Goal: Transaction & Acquisition: Register for event/course

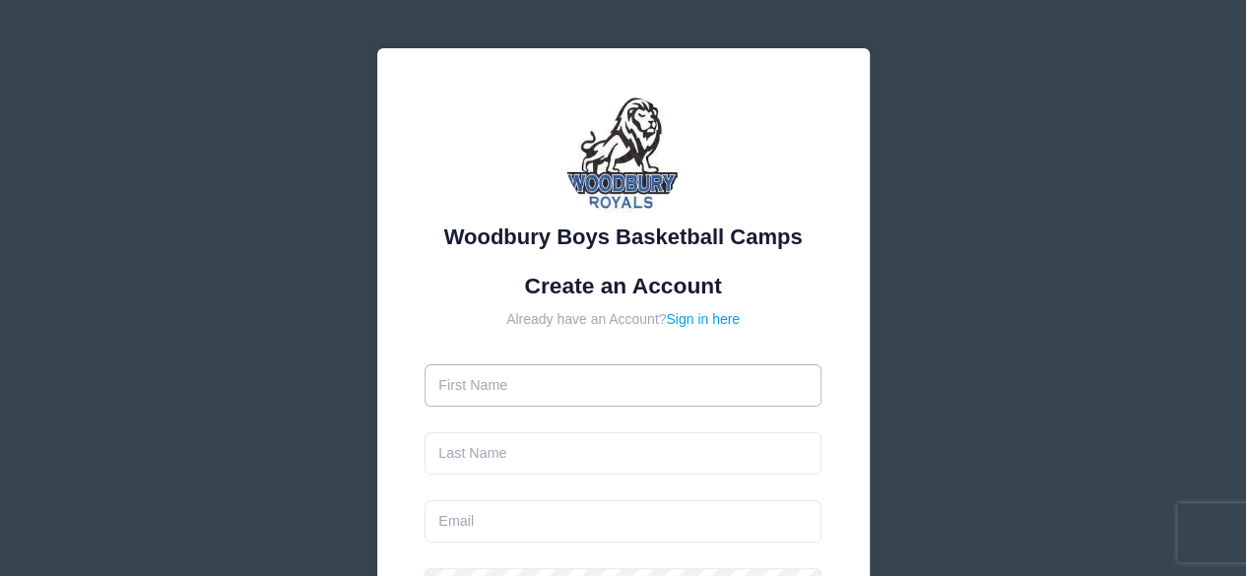
click at [515, 393] on input "text" at bounding box center [623, 385] width 397 height 42
type input "[PERSON_NAME]"
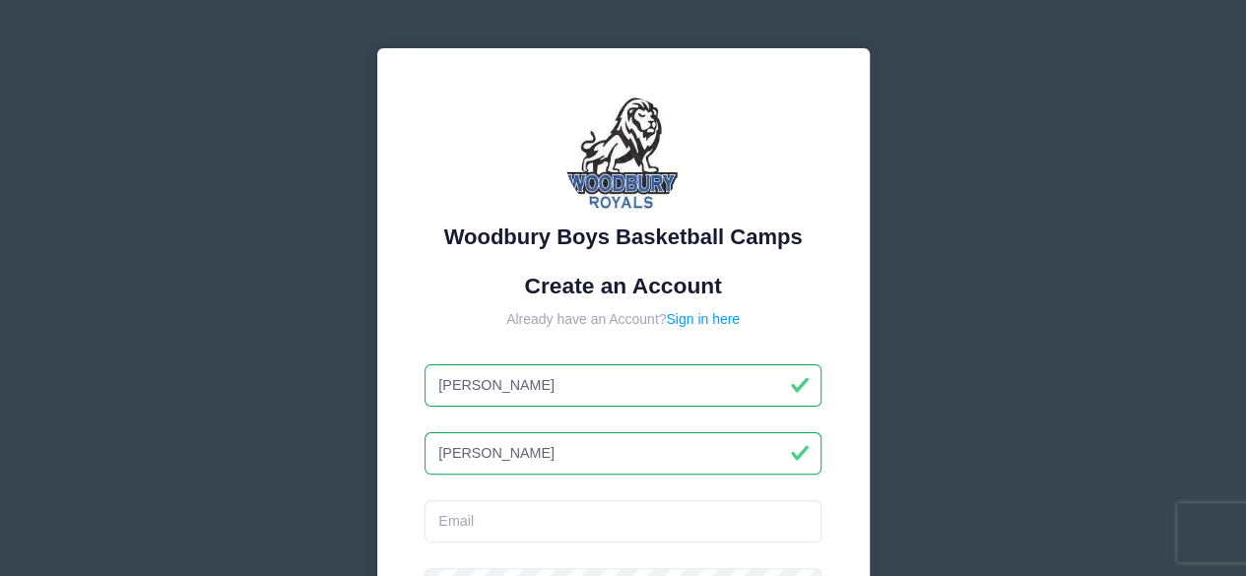
type input "[PERSON_NAME]"
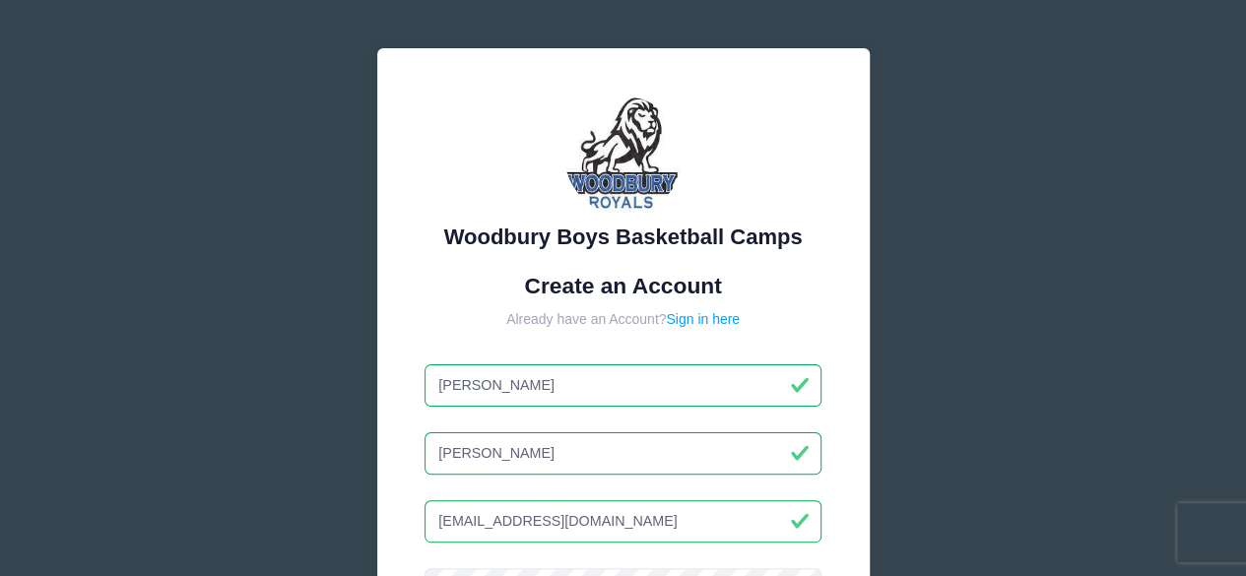
type input "[EMAIL_ADDRESS][DOMAIN_NAME]"
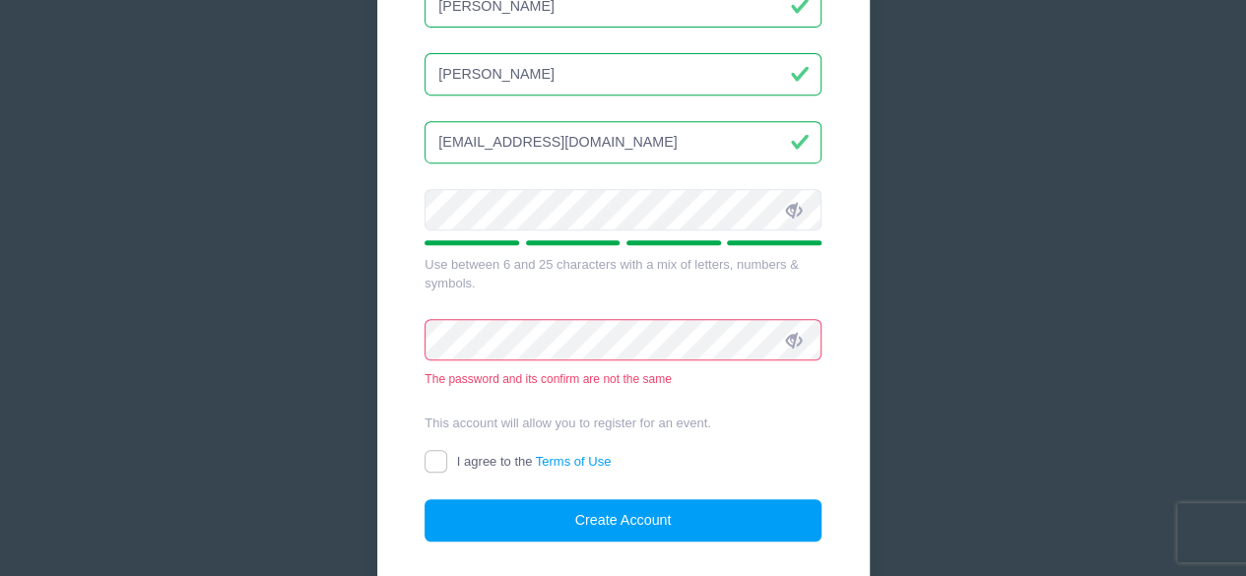
scroll to position [396, 0]
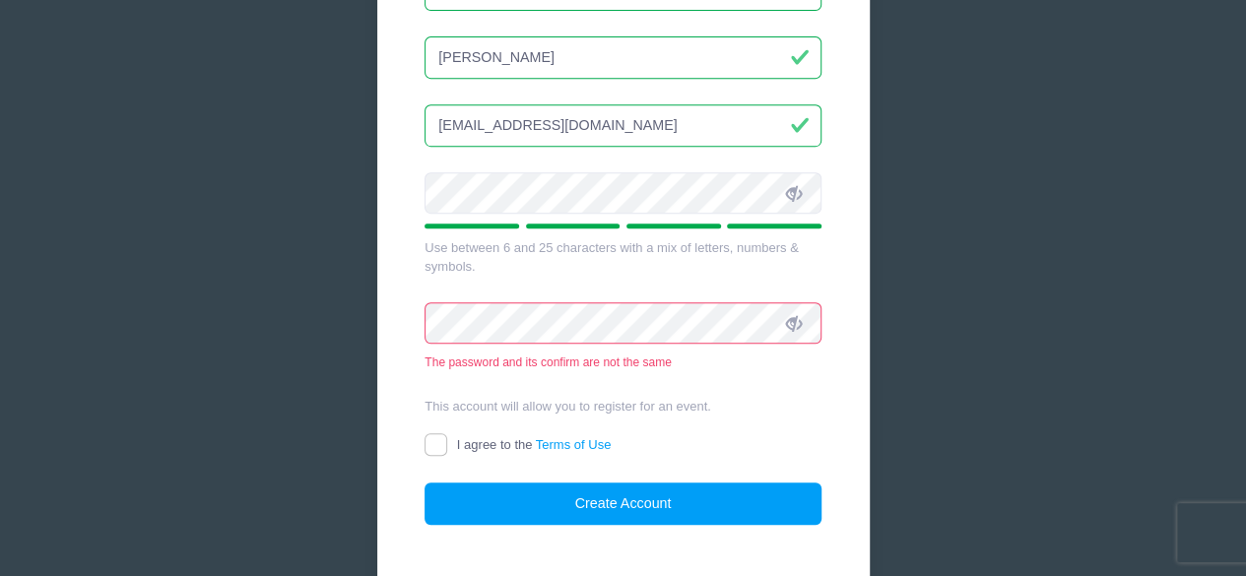
click at [791, 323] on icon at bounding box center [794, 324] width 16 height 16
click at [794, 198] on icon at bounding box center [794, 194] width 16 height 16
click at [440, 444] on input "I agree to the Terms of Use" at bounding box center [436, 444] width 23 height 23
checkbox input "true"
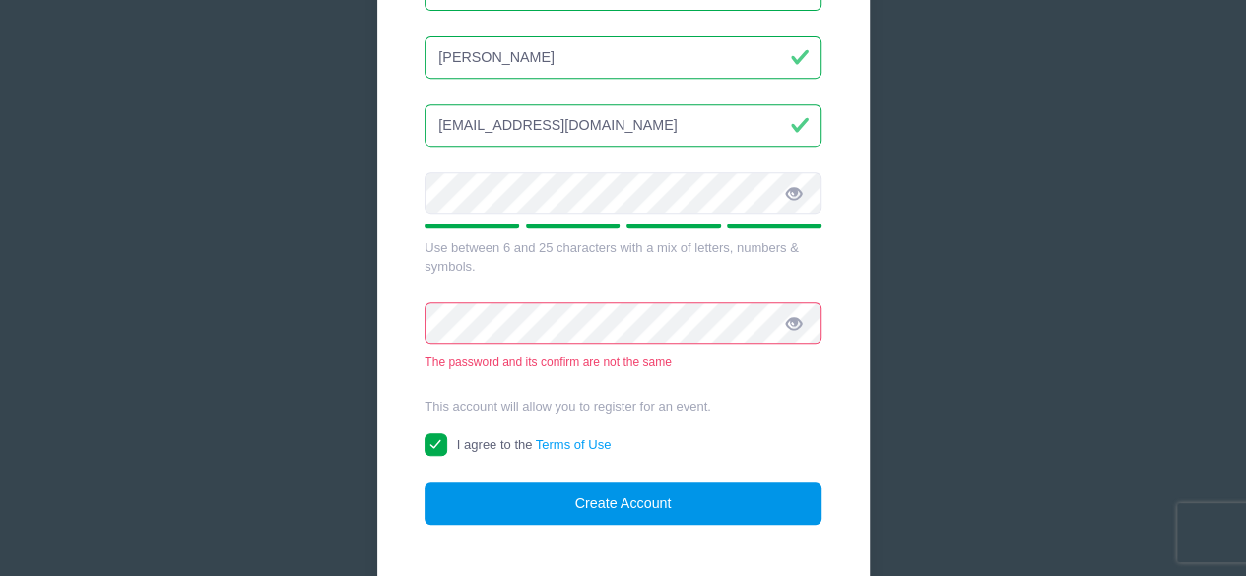
click at [650, 505] on button "Create Account" at bounding box center [623, 504] width 397 height 42
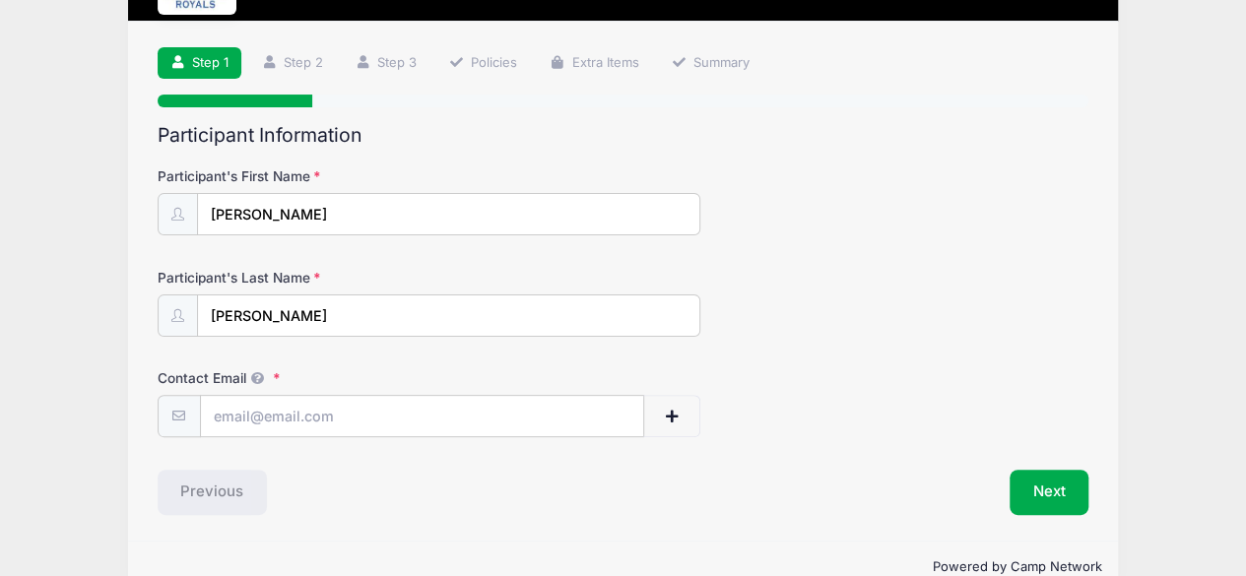
scroll to position [141, 0]
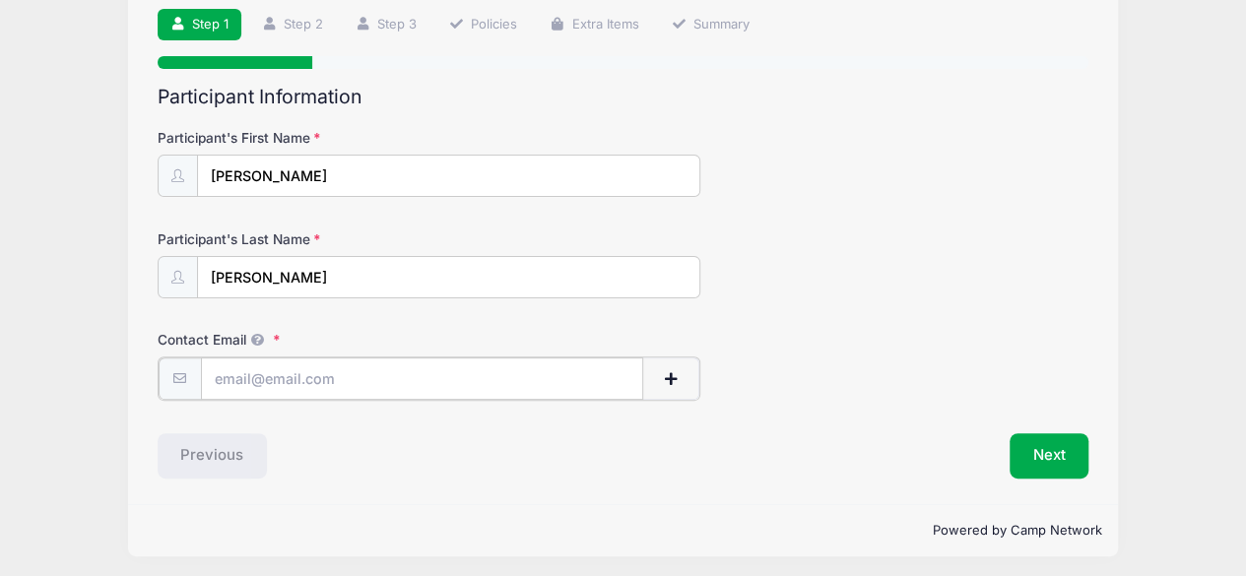
click at [283, 380] on input "Contact Email" at bounding box center [422, 379] width 443 height 42
type input "[EMAIL_ADDRESS][DOMAIN_NAME]"
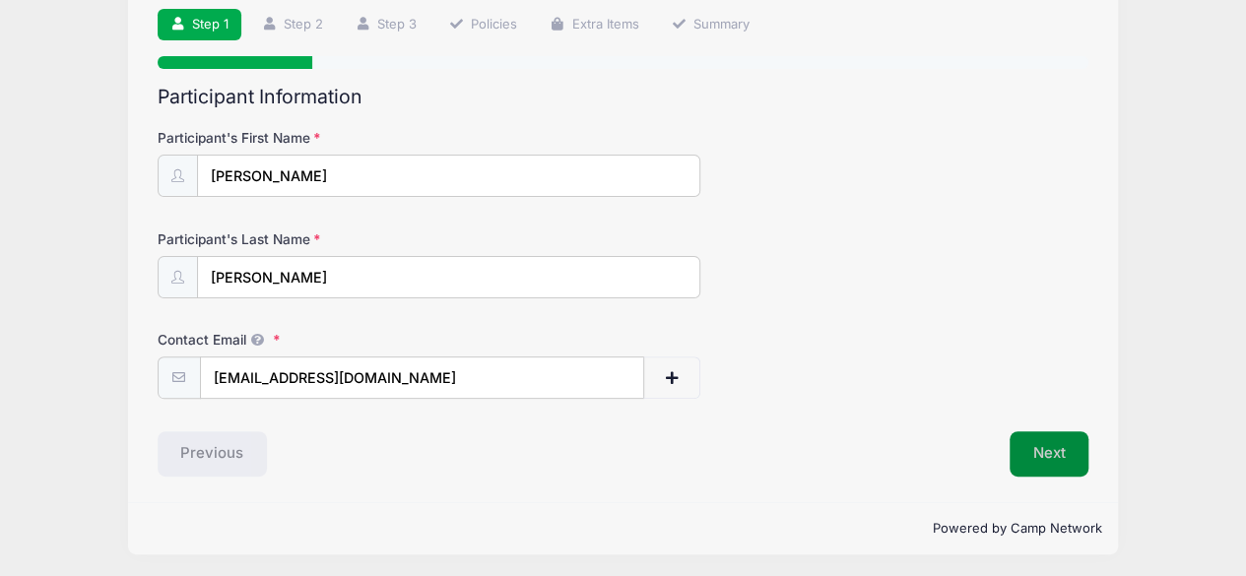
click at [1065, 461] on button "Next" at bounding box center [1050, 453] width 80 height 45
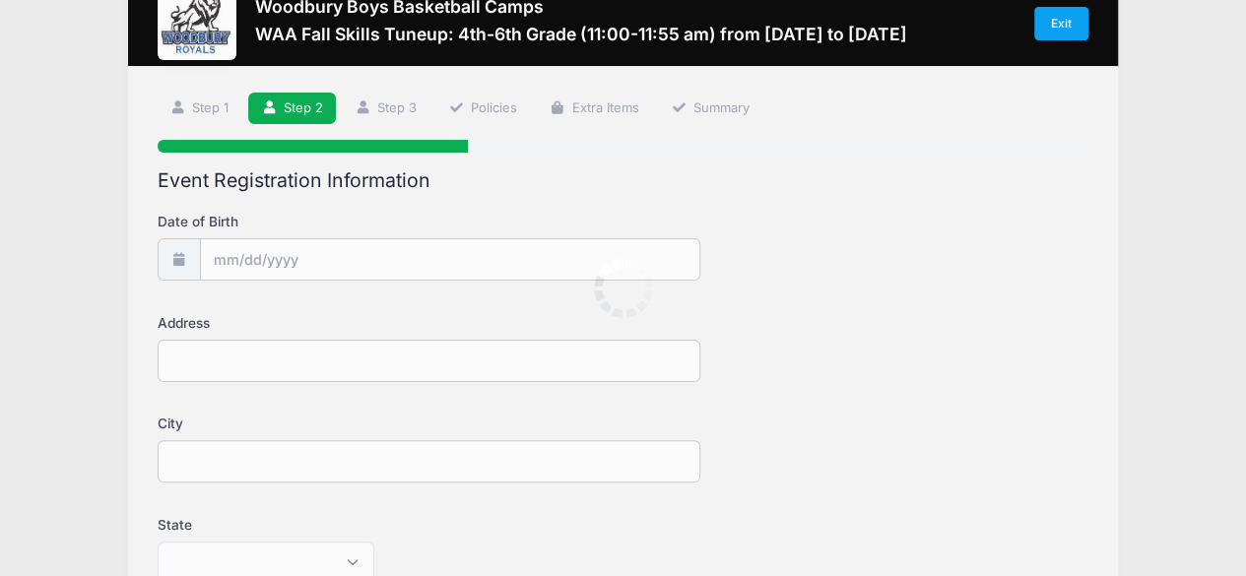
scroll to position [0, 0]
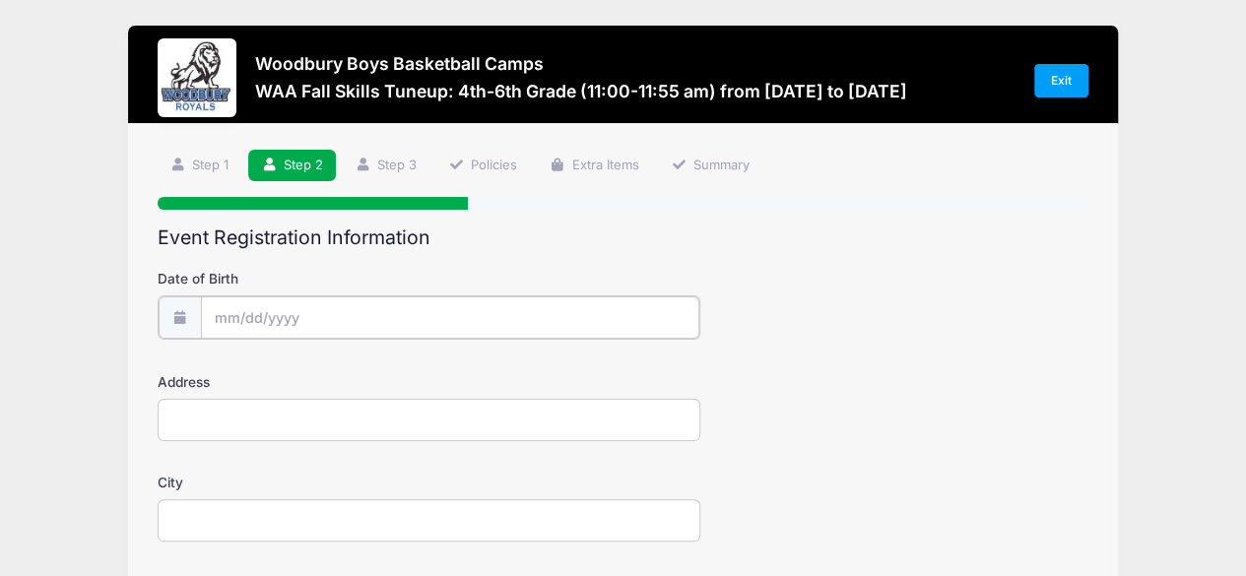
click at [569, 332] on input "Date of Birth" at bounding box center [450, 318] width 498 height 42
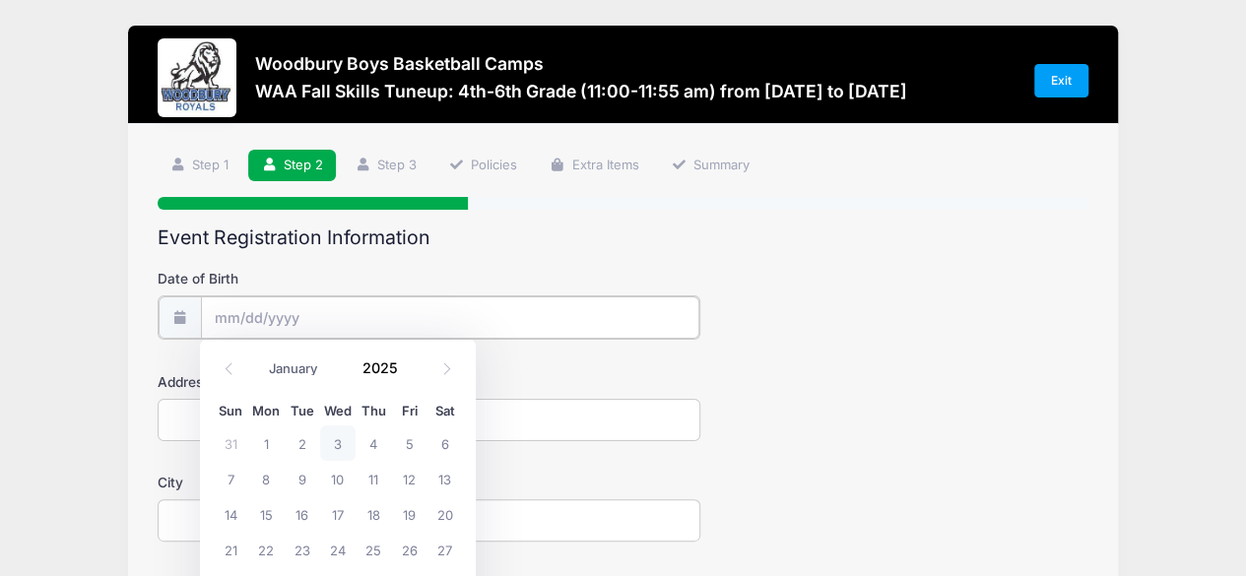
click at [232, 324] on input "Date of Birth" at bounding box center [450, 318] width 498 height 42
click at [298, 367] on select "January February March April May June July August September October November De…" at bounding box center [303, 370] width 88 height 26
select select "7"
click at [259, 357] on select "January February March April May June July August September October November De…" at bounding box center [303, 370] width 88 height 26
click at [330, 553] on span "20" at bounding box center [337, 549] width 35 height 35
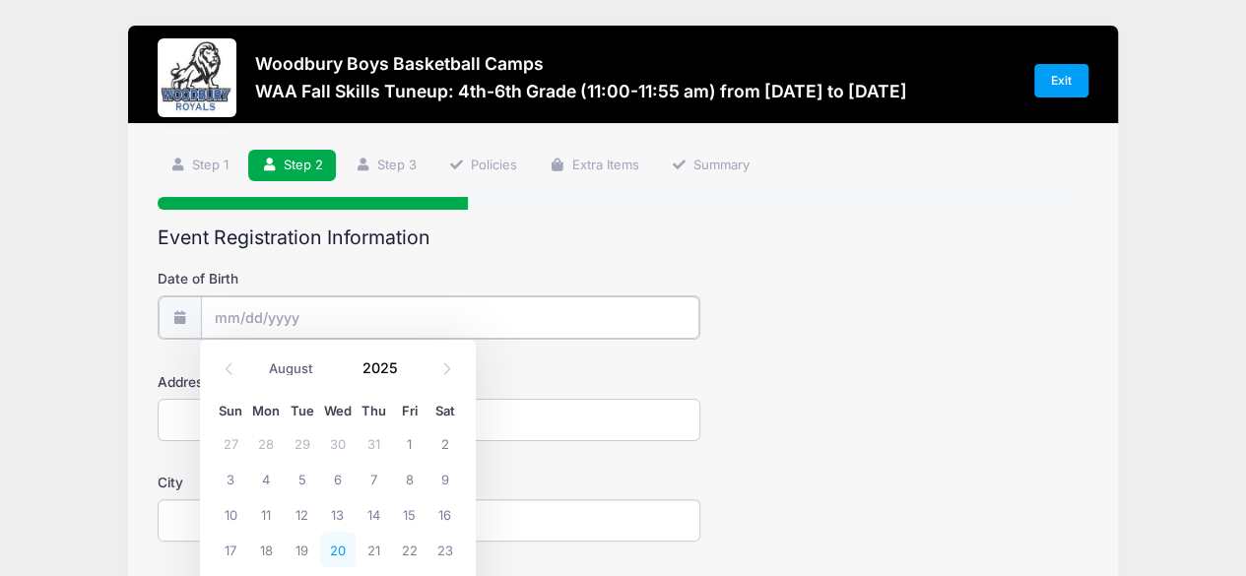
type input "08/20/2025"
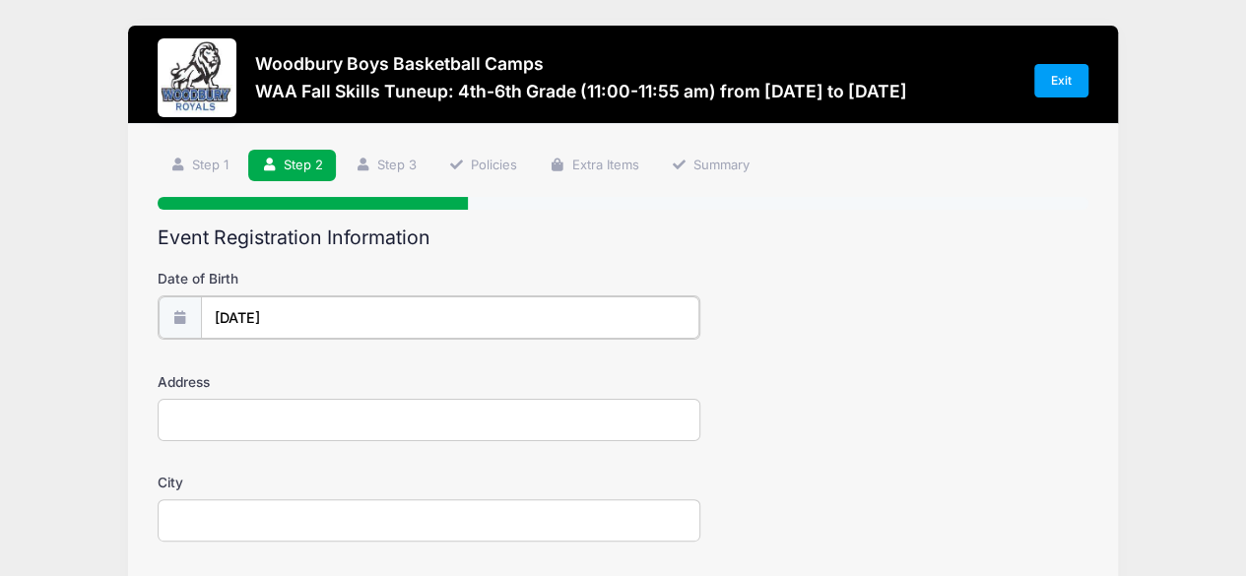
click at [309, 316] on input "08/20/2025" at bounding box center [450, 318] width 498 height 42
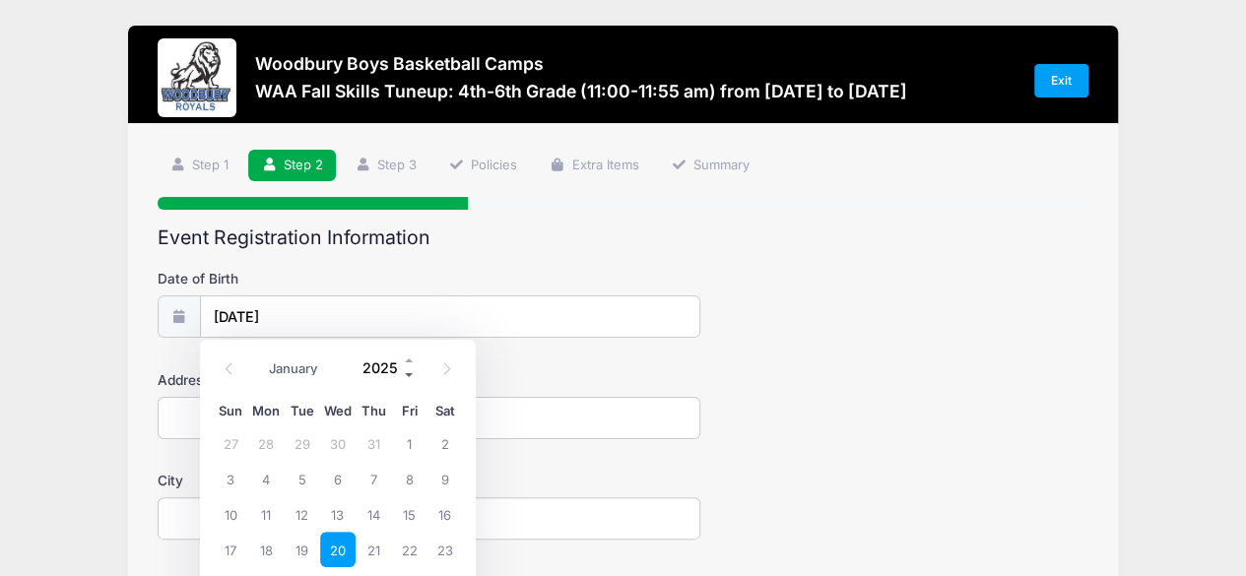
click at [406, 373] on span at bounding box center [410, 375] width 14 height 15
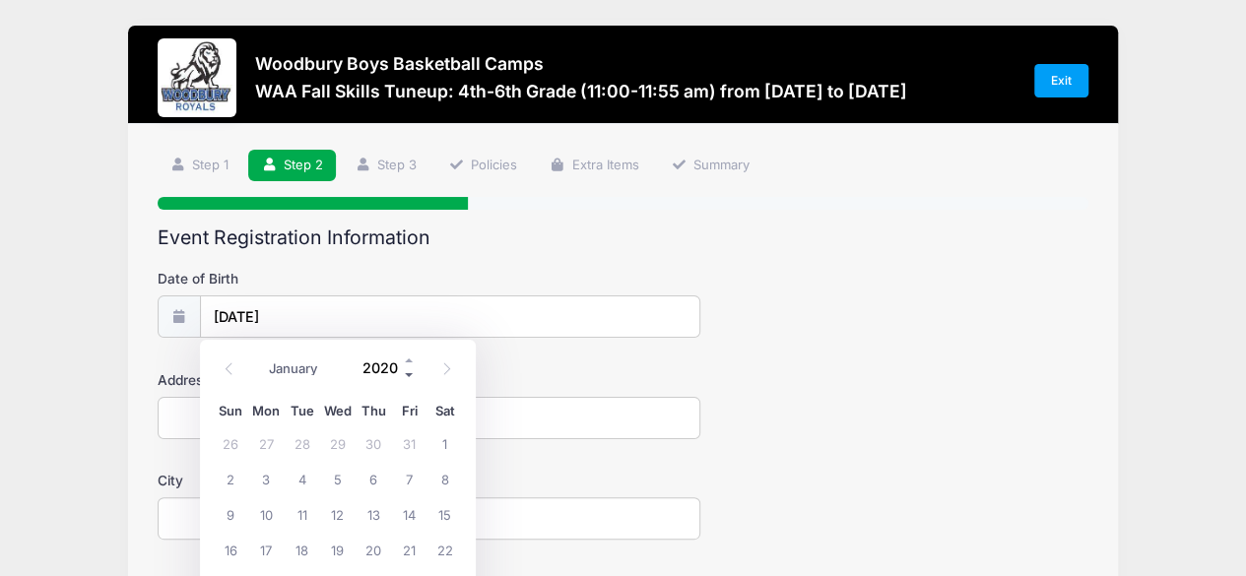
click at [406, 373] on span at bounding box center [410, 375] width 14 height 15
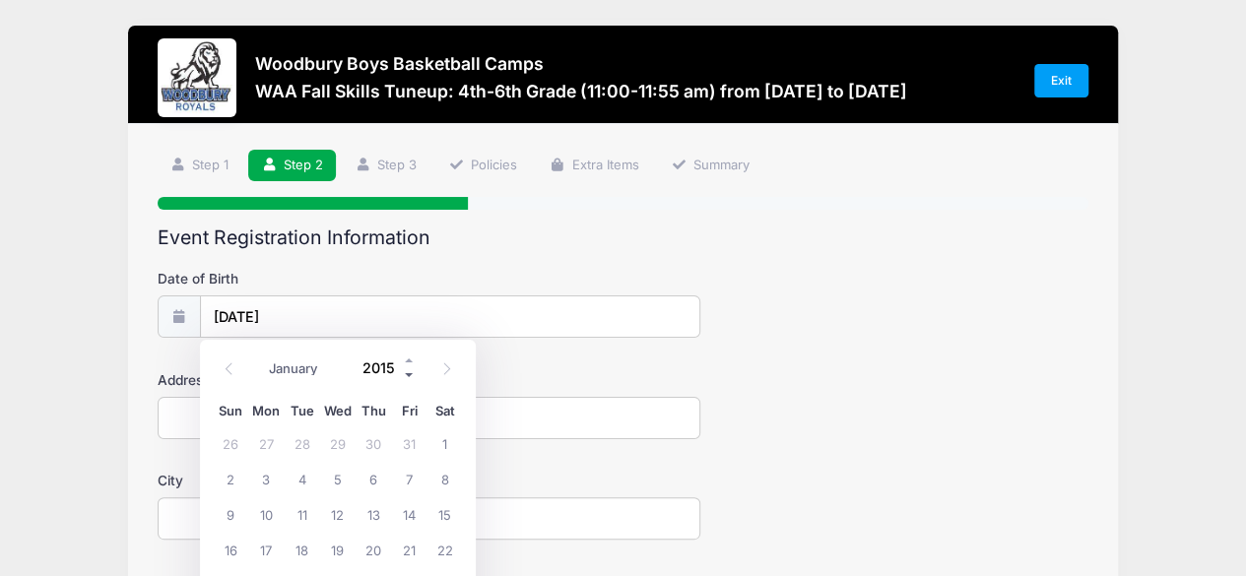
click at [406, 373] on span at bounding box center [410, 375] width 14 height 15
type input "2014"
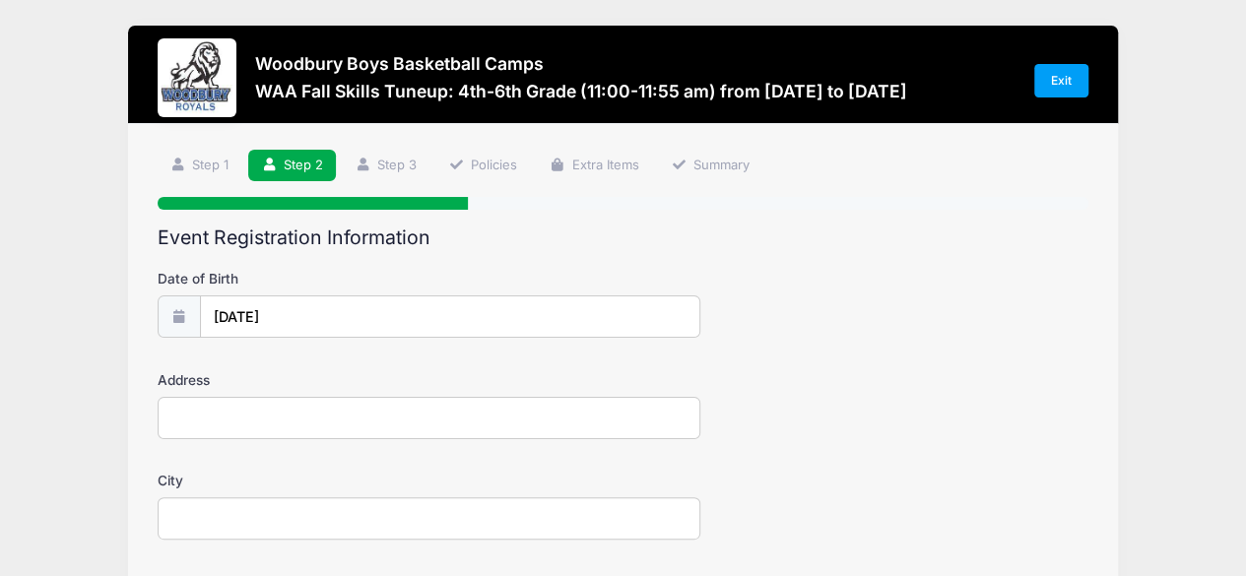
click at [526, 425] on input "Address" at bounding box center [430, 418] width 544 height 42
type input "3537 Cherry Ln Unit E"
type input "Woodbury"
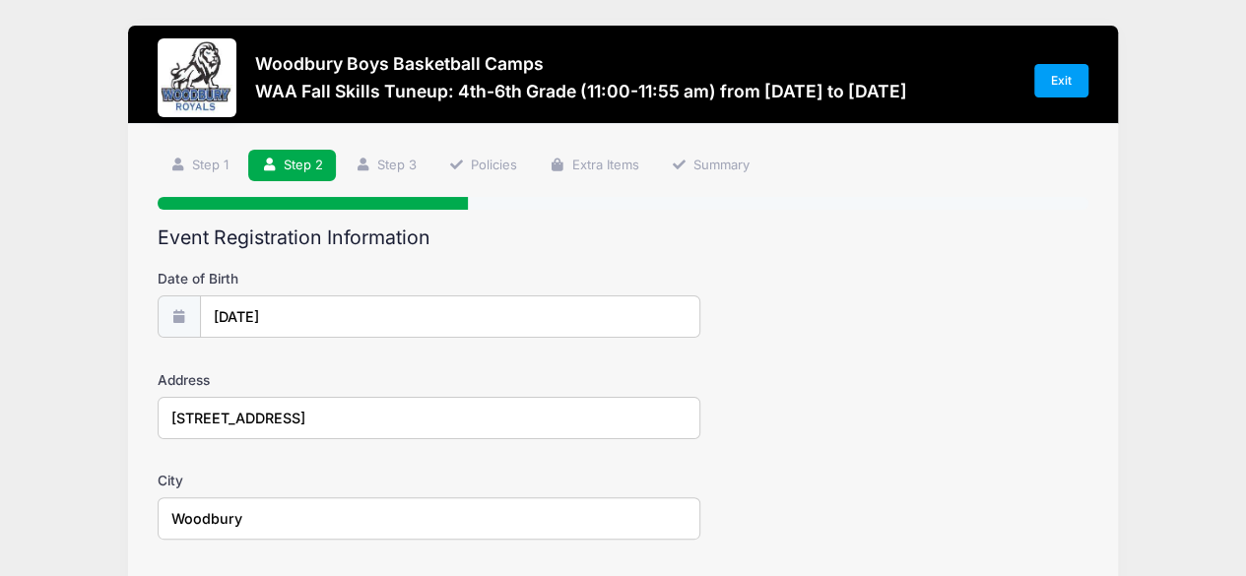
scroll to position [329, 0]
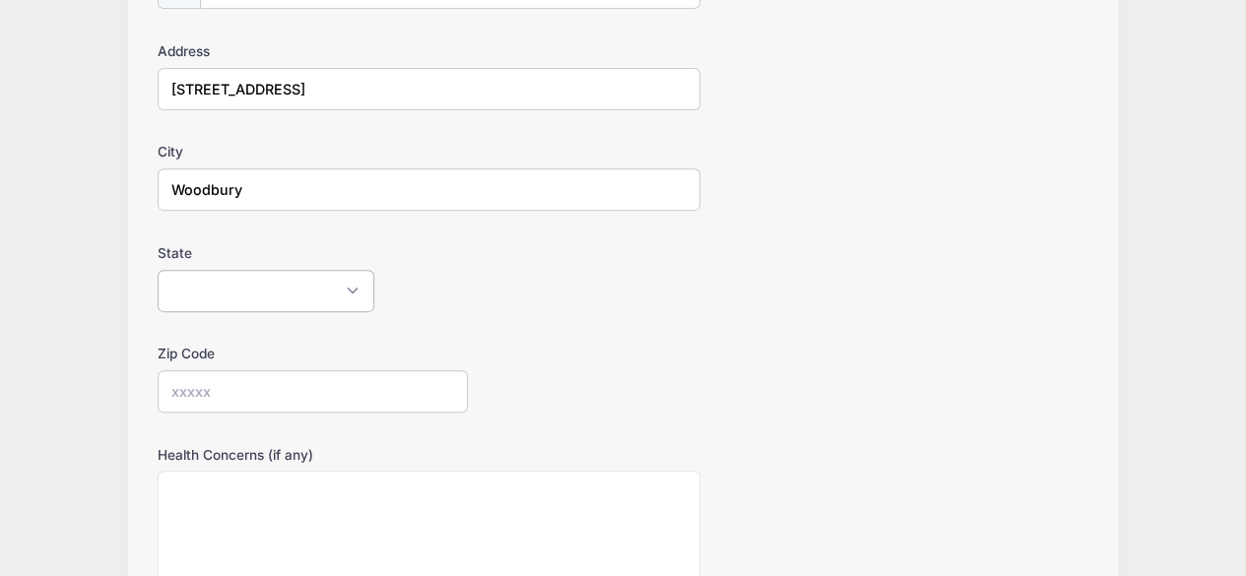
click at [320, 285] on select "Alabama Alaska American Samoa Arizona Arkansas Armed Forces Africa Armed Forces…" at bounding box center [266, 291] width 217 height 42
select select "MN"
click at [158, 270] on select "Alabama Alaska American Samoa Arizona Arkansas Armed Forces Africa Armed Forces…" at bounding box center [266, 291] width 217 height 42
click at [255, 381] on input "Zip Code" at bounding box center [313, 391] width 310 height 42
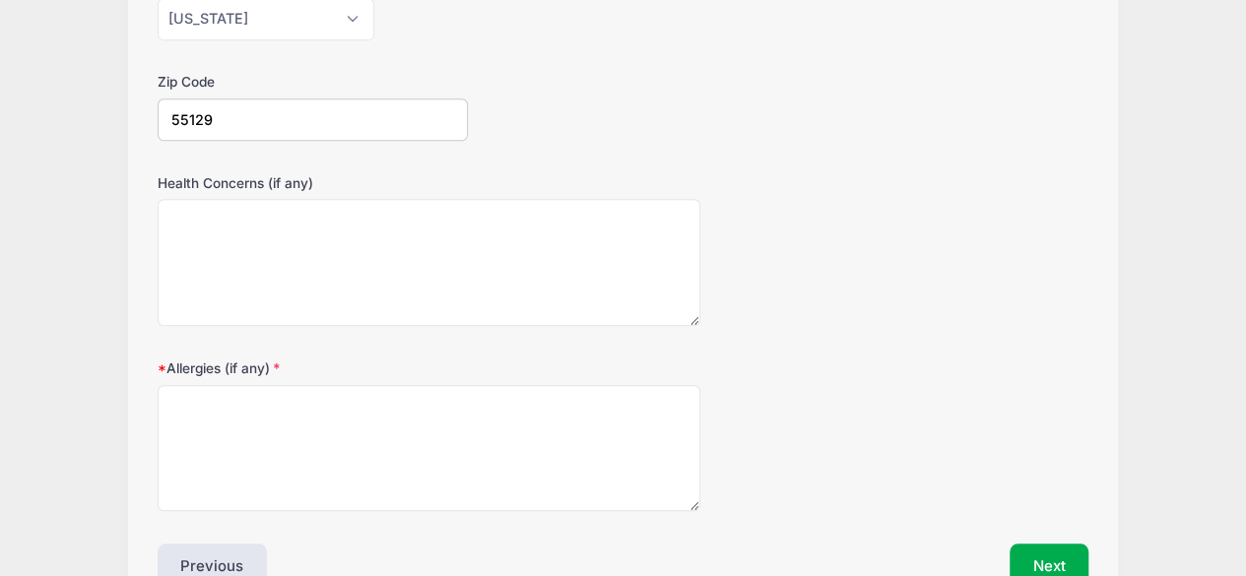
scroll to position [603, 0]
type input "55129"
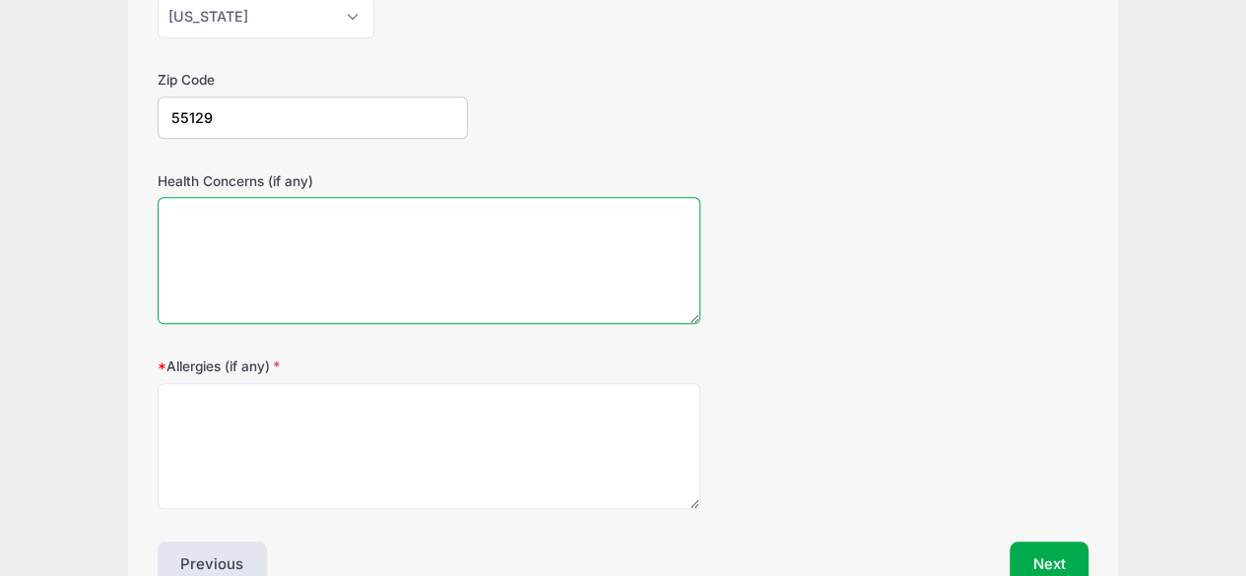
click at [530, 238] on textarea "Health Concerns (if any)" at bounding box center [430, 260] width 544 height 127
type textarea "none"
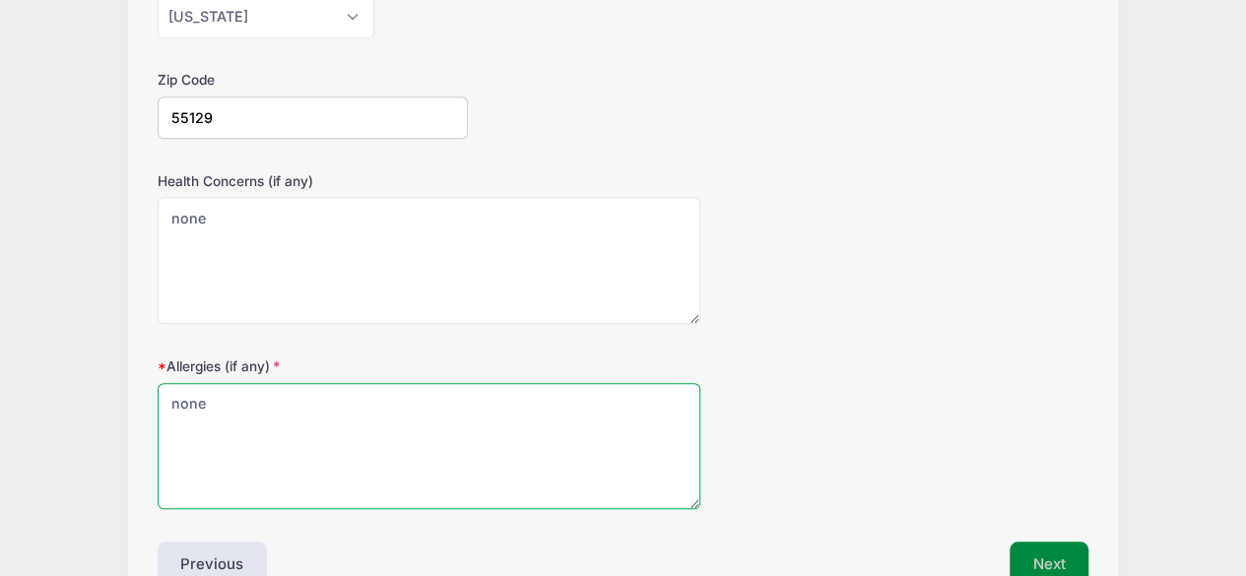
type textarea "none"
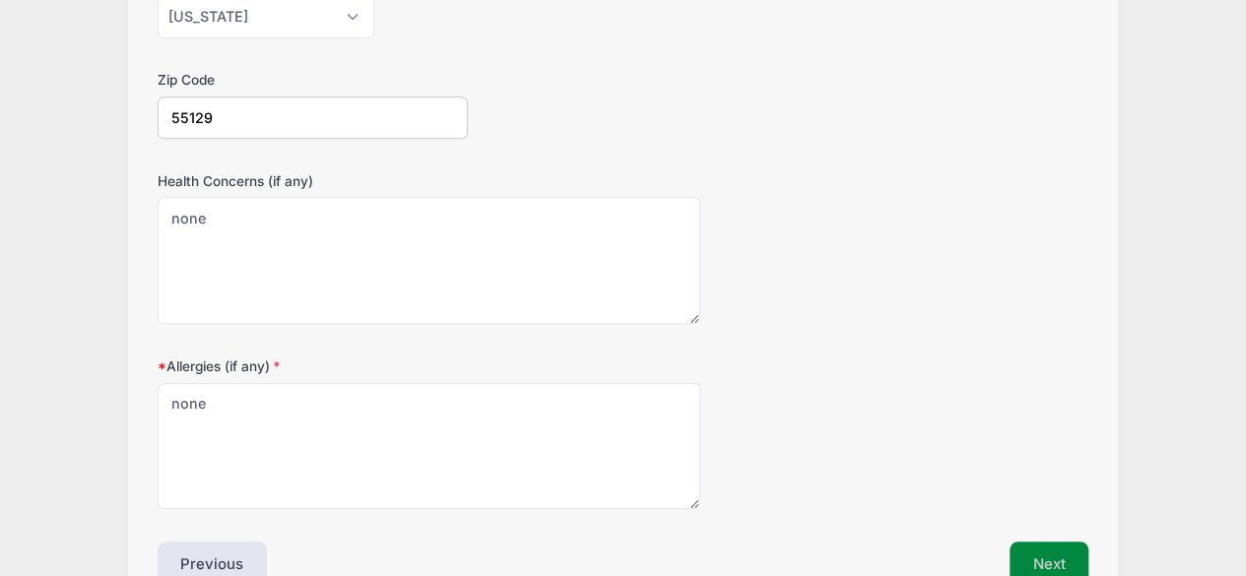
click at [1036, 542] on button "Next" at bounding box center [1050, 564] width 80 height 45
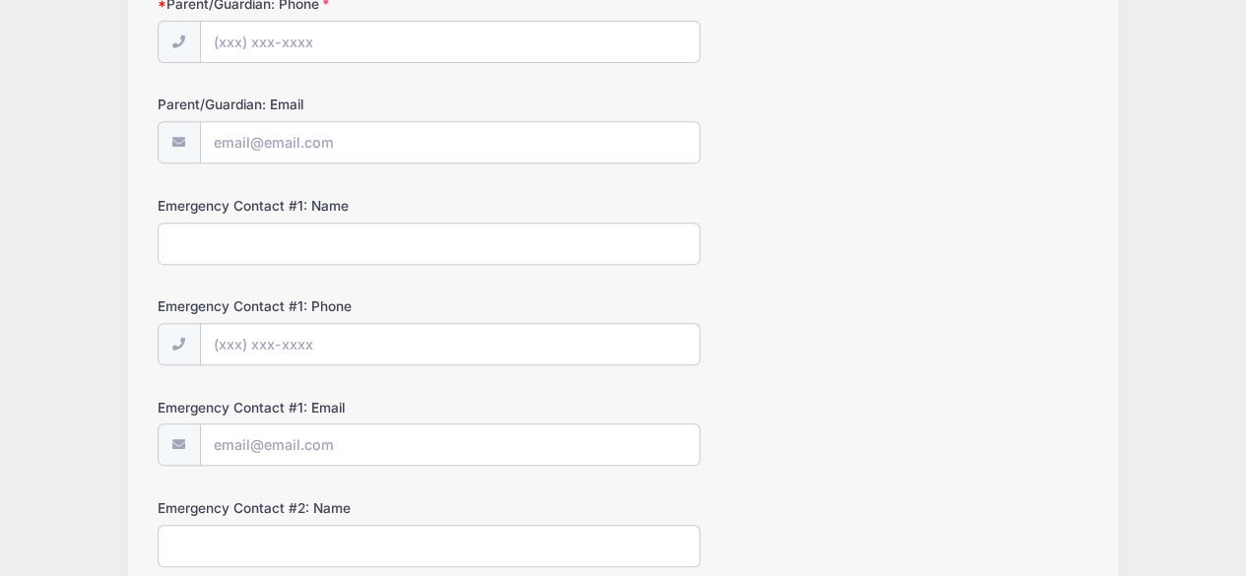
scroll to position [0, 0]
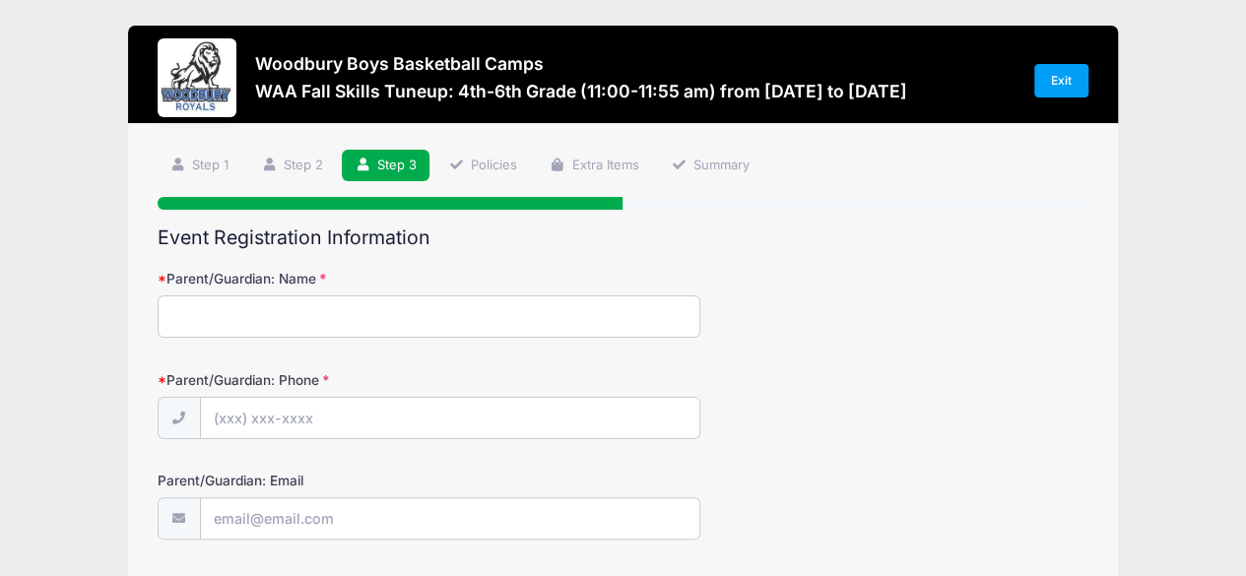
click at [229, 301] on input "Parent/Guardian: Name" at bounding box center [430, 317] width 544 height 42
type input "Emily Plourde"
type input "(612) 868-1605"
type input "e"
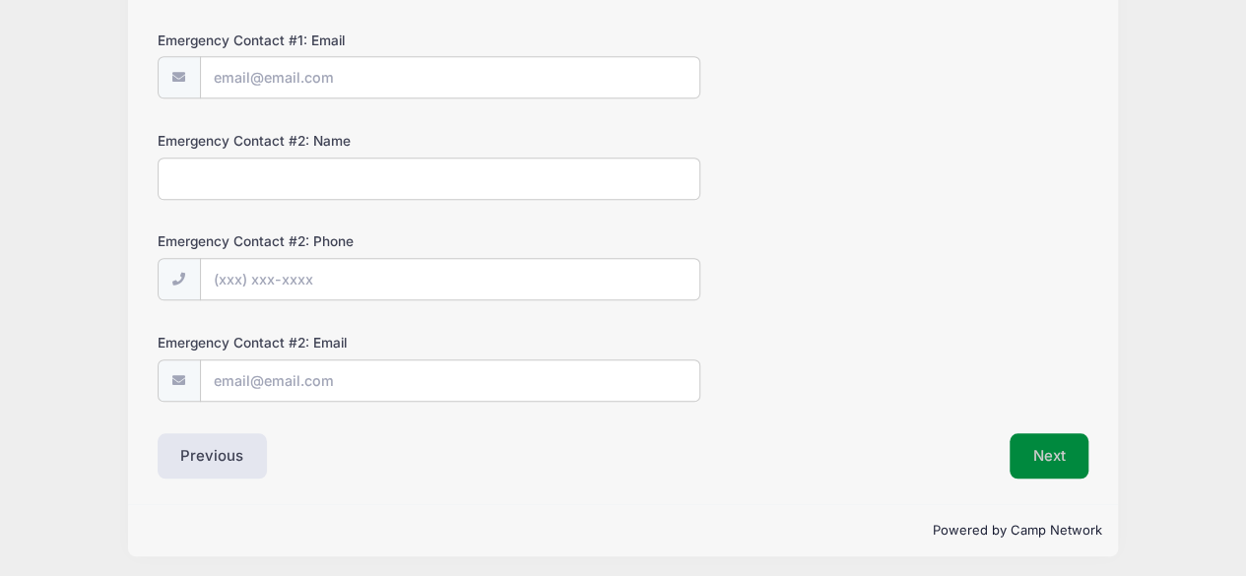
click at [1054, 443] on button "Next" at bounding box center [1050, 455] width 80 height 45
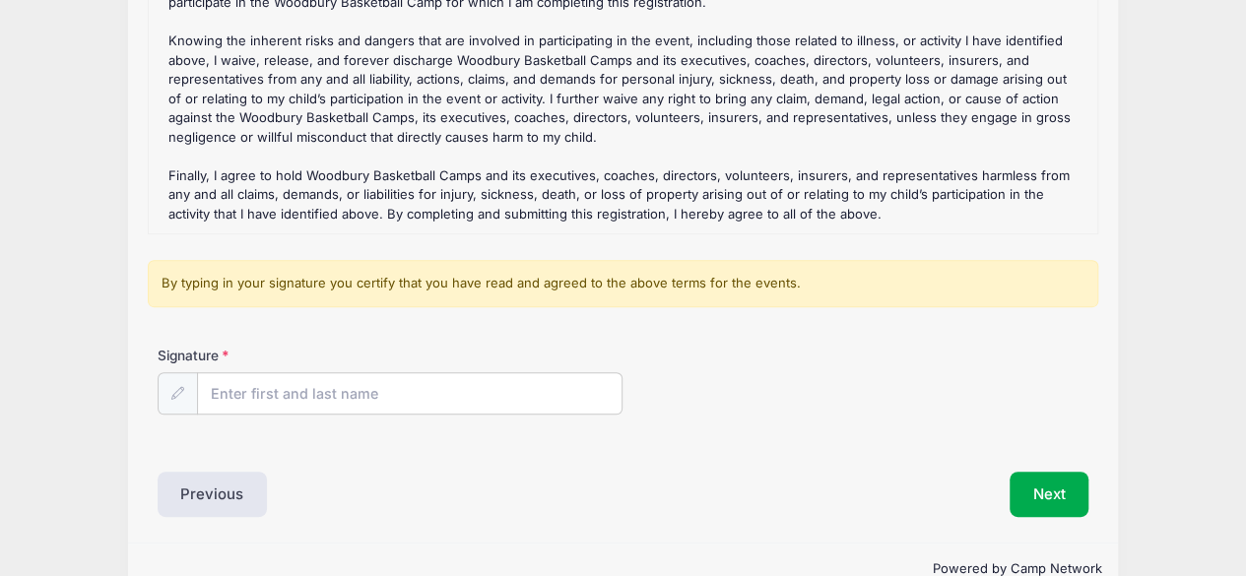
scroll to position [347, 0]
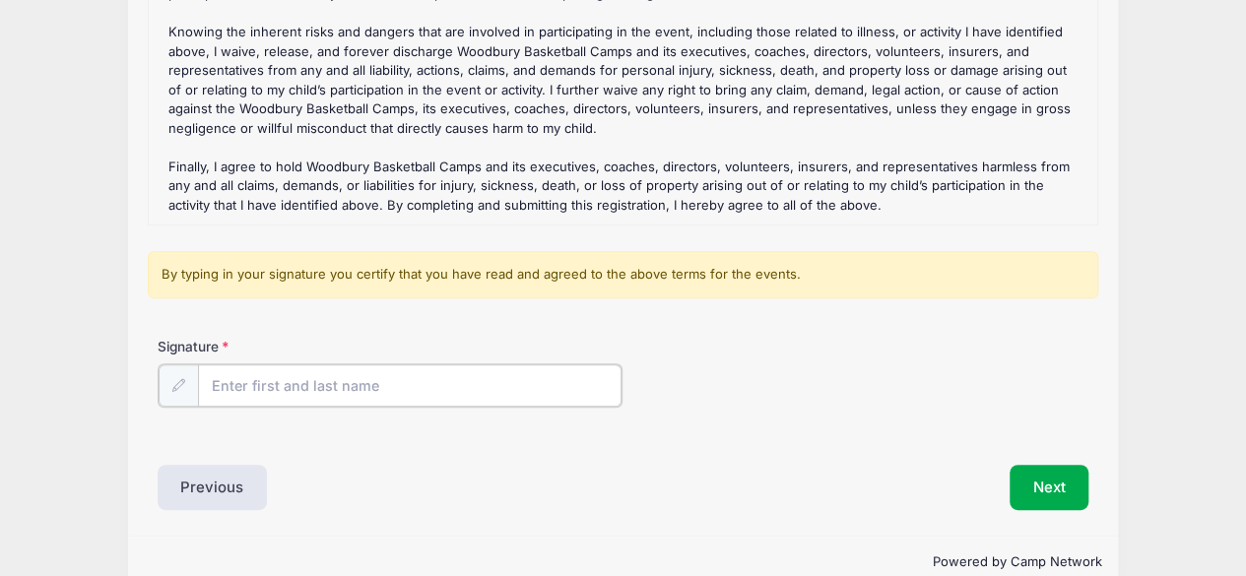
click at [257, 385] on input "Signature" at bounding box center [410, 385] width 425 height 42
type input "Emily Plourde"
click at [1044, 496] on button "Next" at bounding box center [1050, 485] width 80 height 45
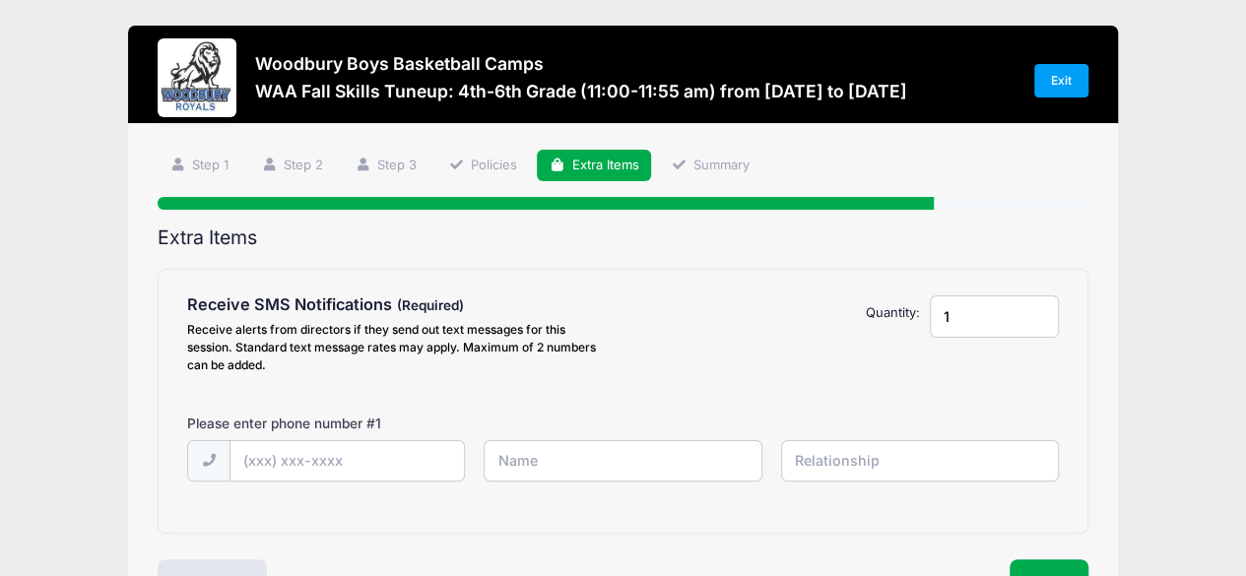
scroll to position [0, 0]
click at [399, 450] on input "text" at bounding box center [347, 462] width 233 height 42
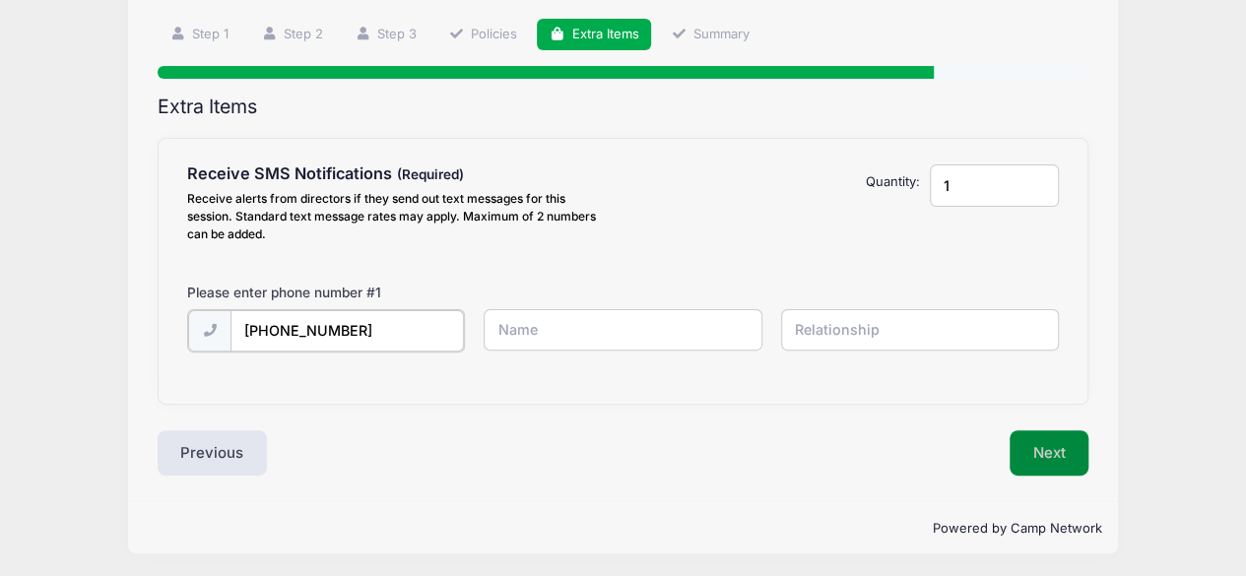
type input "(612) 868-1605"
click at [1061, 468] on button "Next" at bounding box center [1050, 451] width 80 height 45
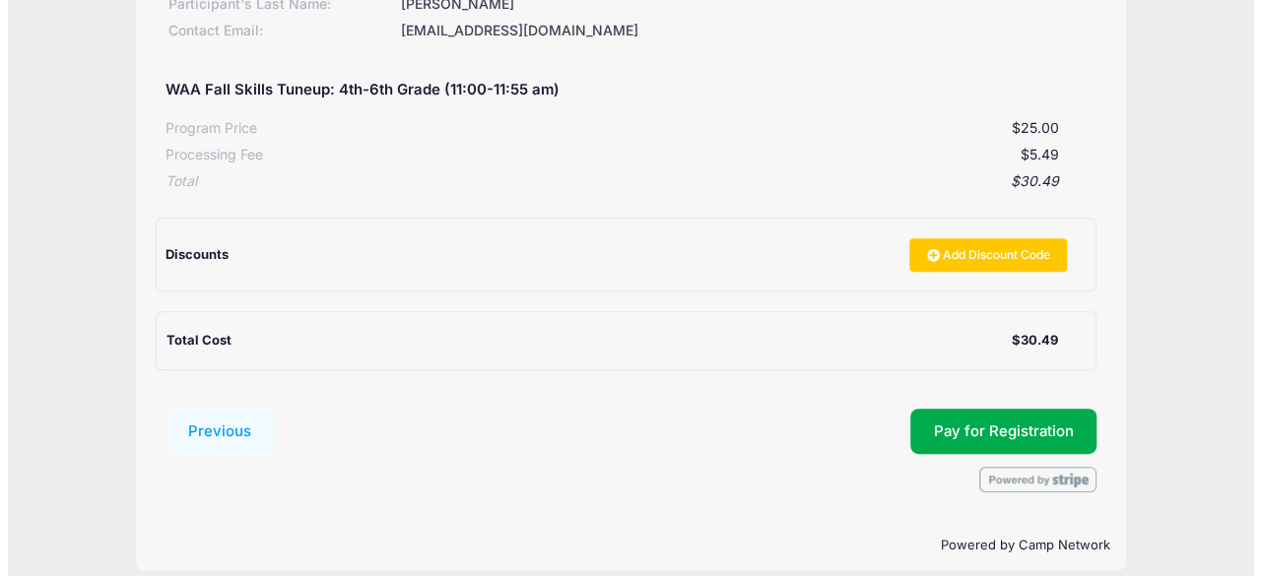
scroll to position [356, 0]
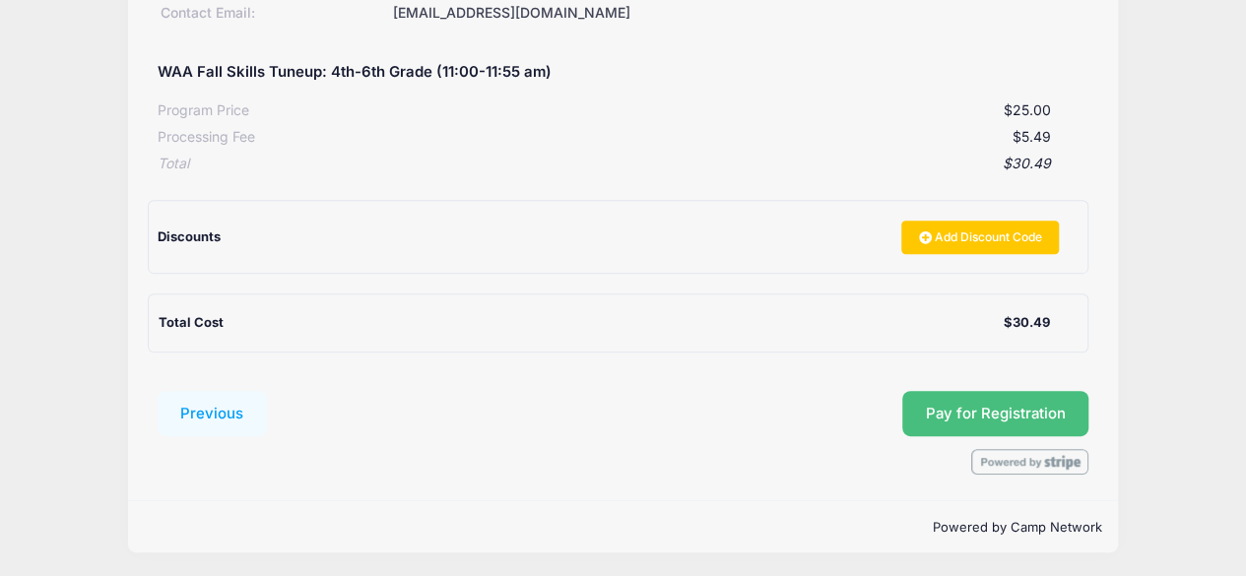
click at [1042, 407] on button "Pay for Registration" at bounding box center [995, 413] width 187 height 45
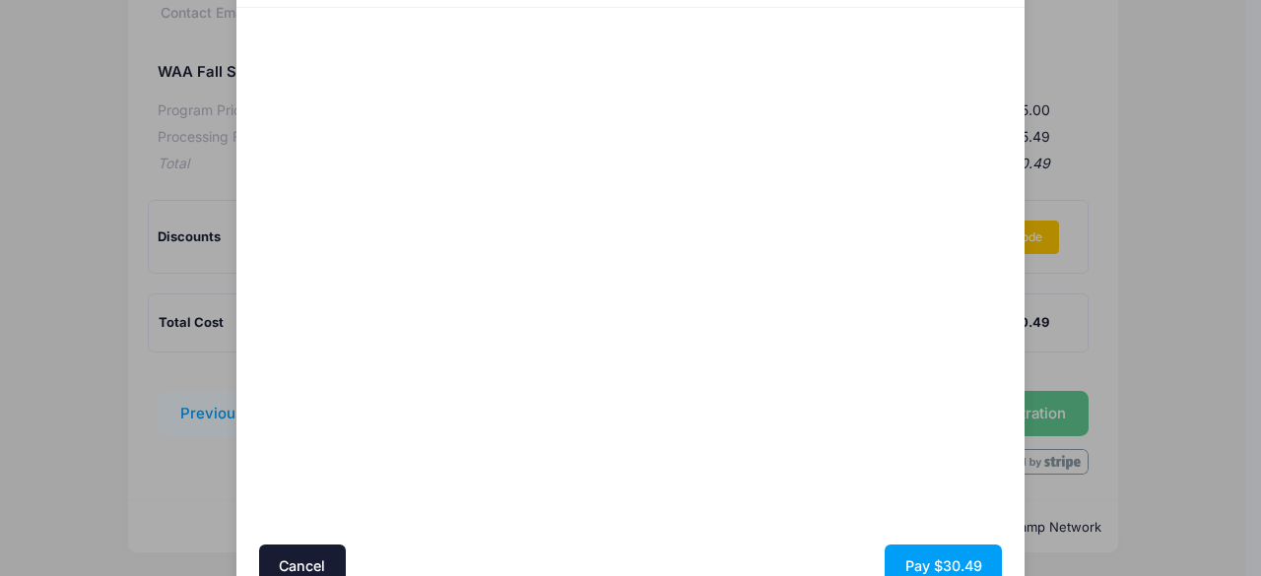
scroll to position [119, 0]
click at [934, 559] on button "Pay $30.49" at bounding box center [943, 567] width 117 height 42
